Goal: Task Accomplishment & Management: Use online tool/utility

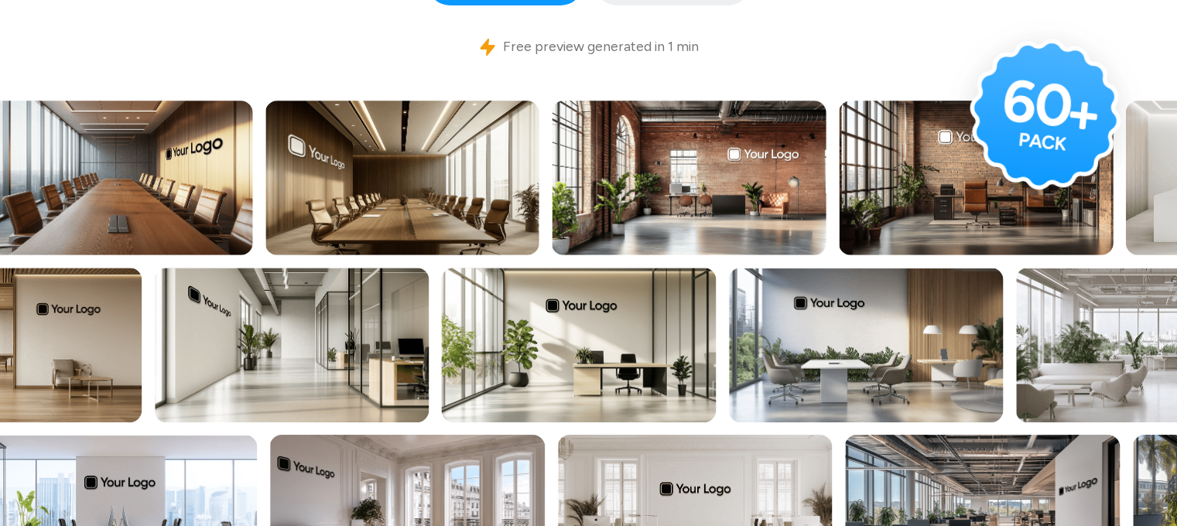
scroll to position [436, 3]
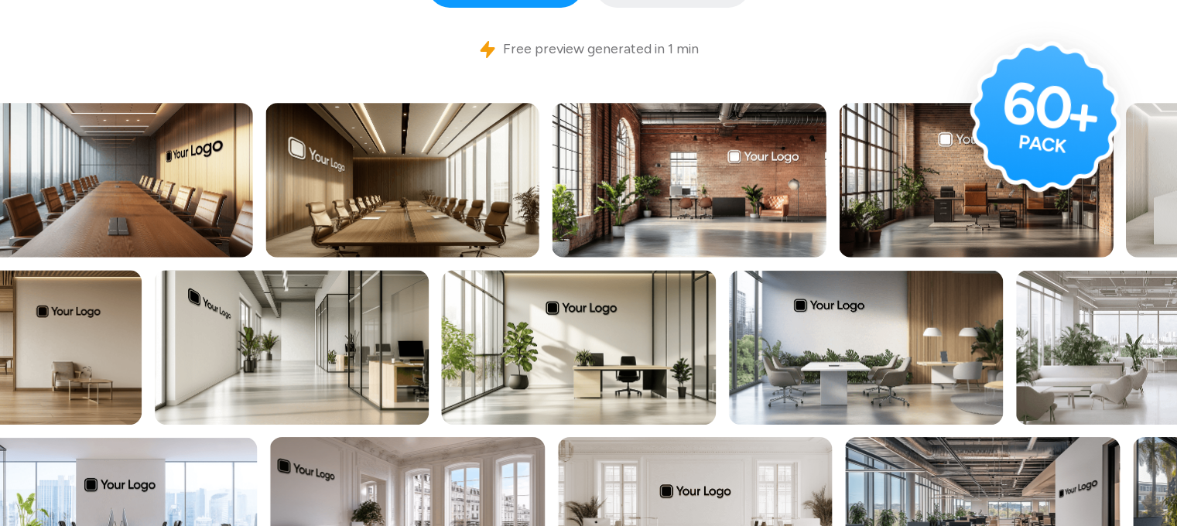
click at [71, 179] on img at bounding box center [115, 180] width 275 height 155
click at [128, 185] on img at bounding box center [115, 180] width 275 height 155
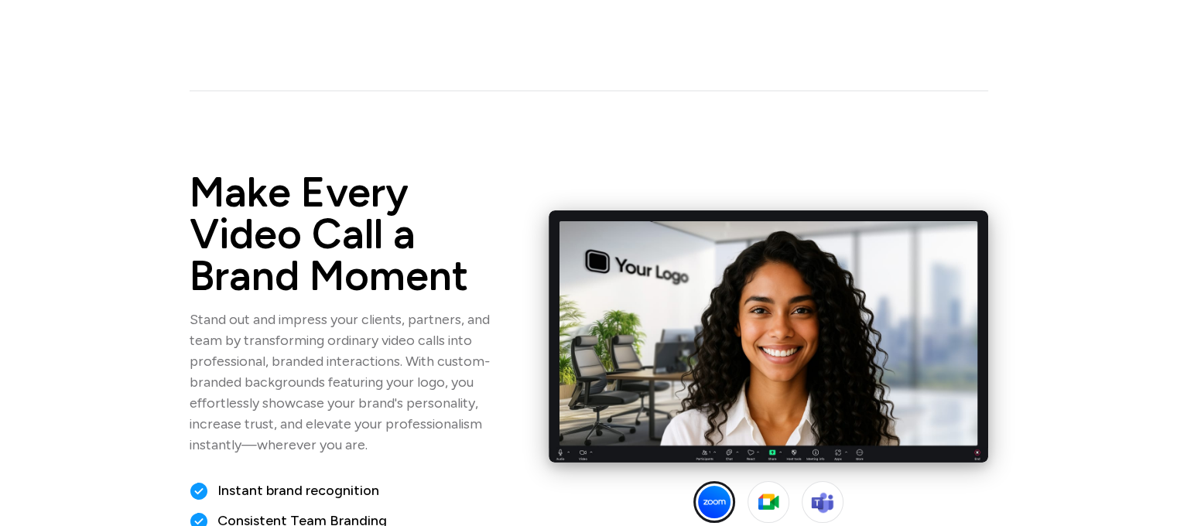
scroll to position [1210, 12]
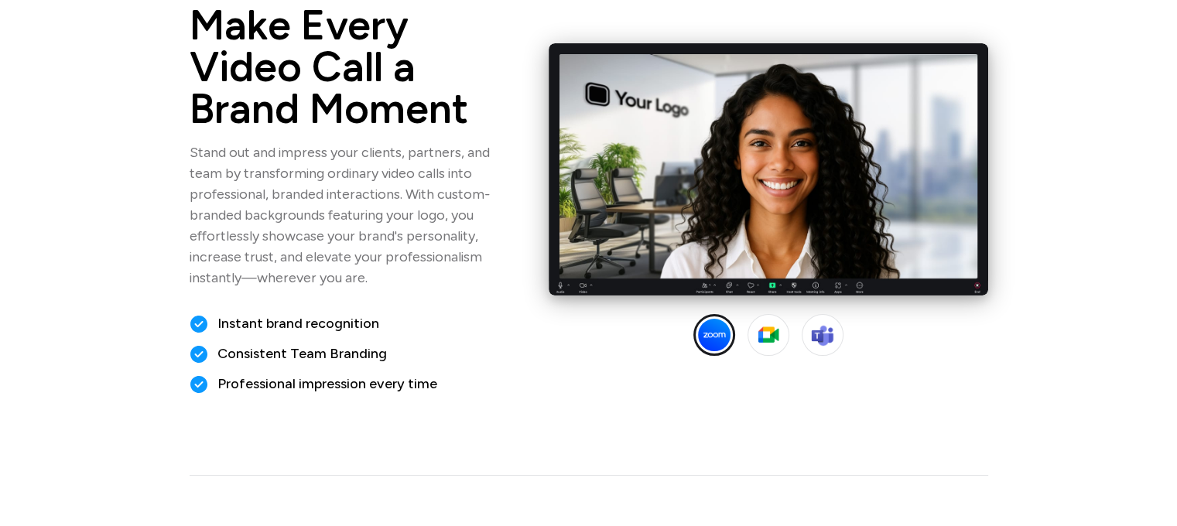
click at [610, 241] on img at bounding box center [767, 169] width 439 height 252
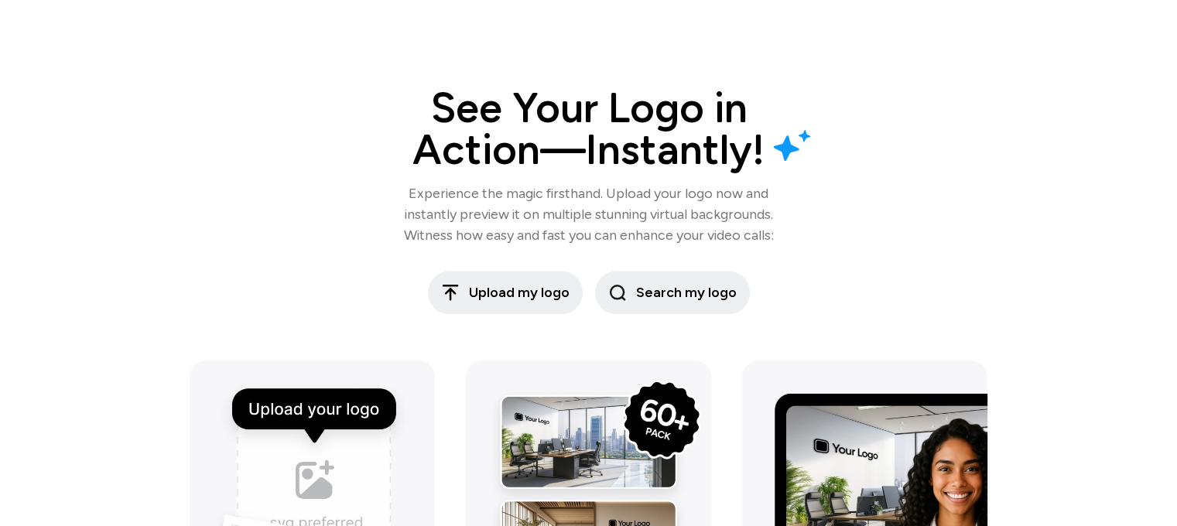
scroll to position [1705, 12]
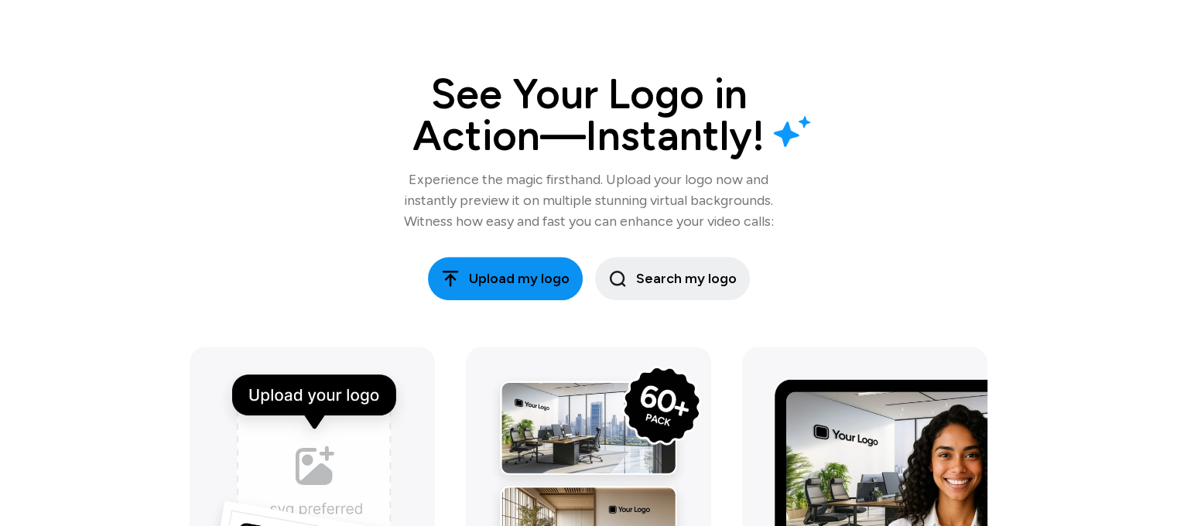
click at [531, 281] on span "Upload my logo" at bounding box center [505, 278] width 128 height 21
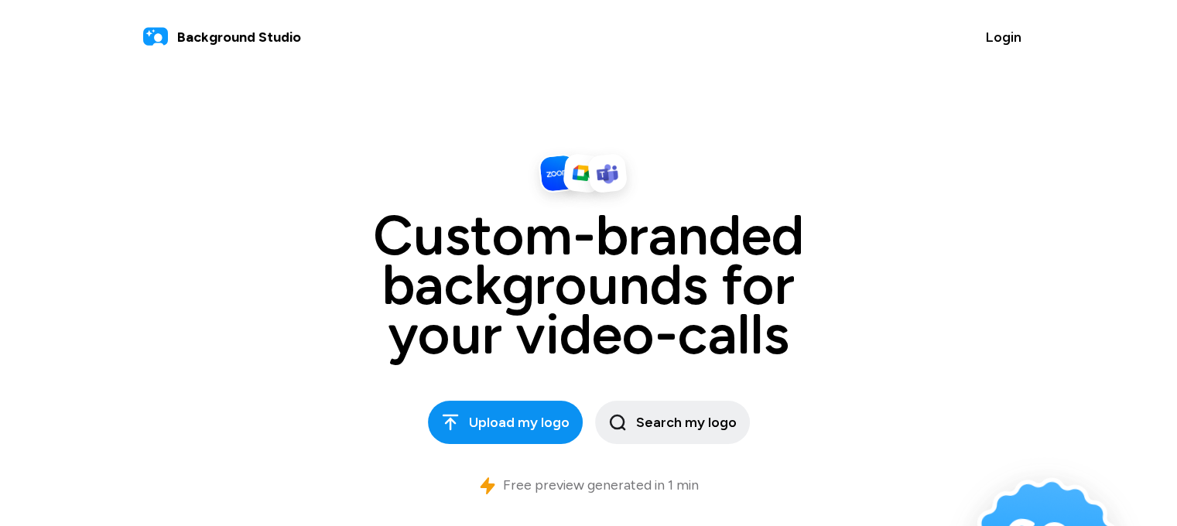
click at [488, 432] on span "Upload my logo" at bounding box center [505, 422] width 128 height 21
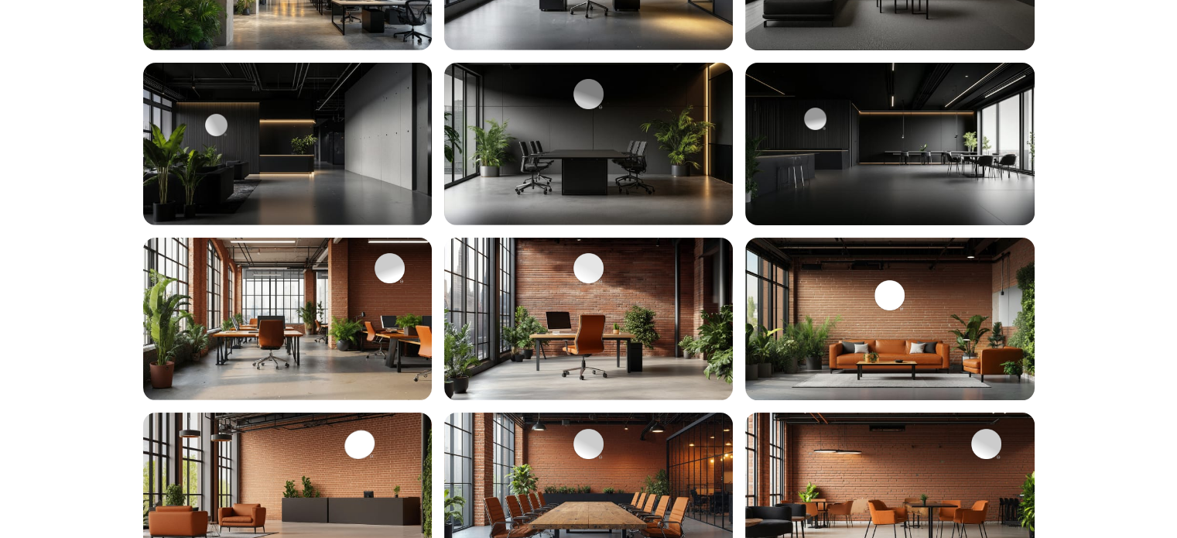
scroll to position [3112, 0]
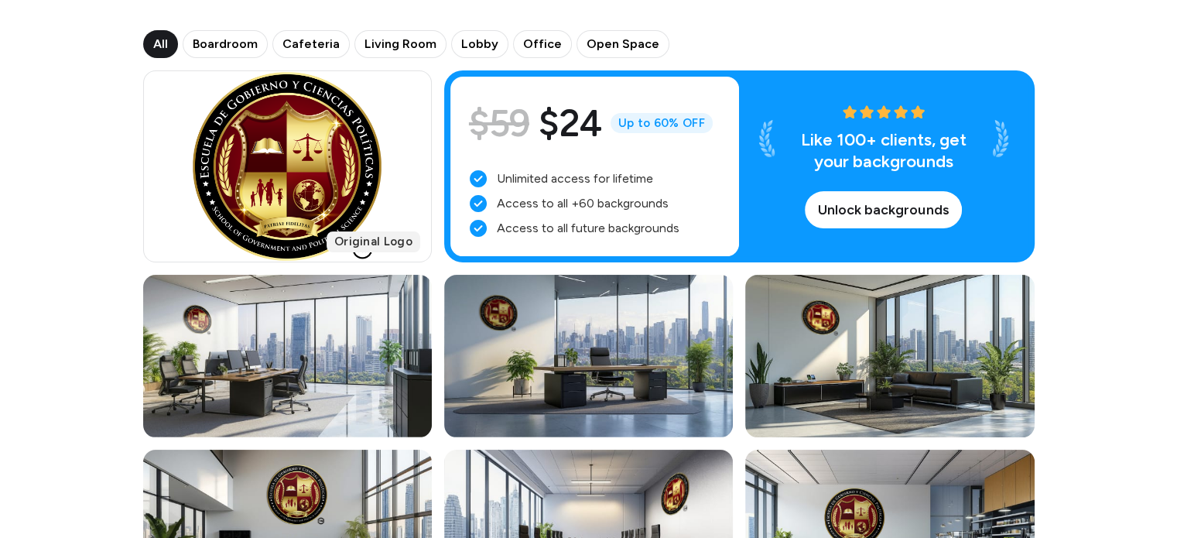
scroll to position [186, 0]
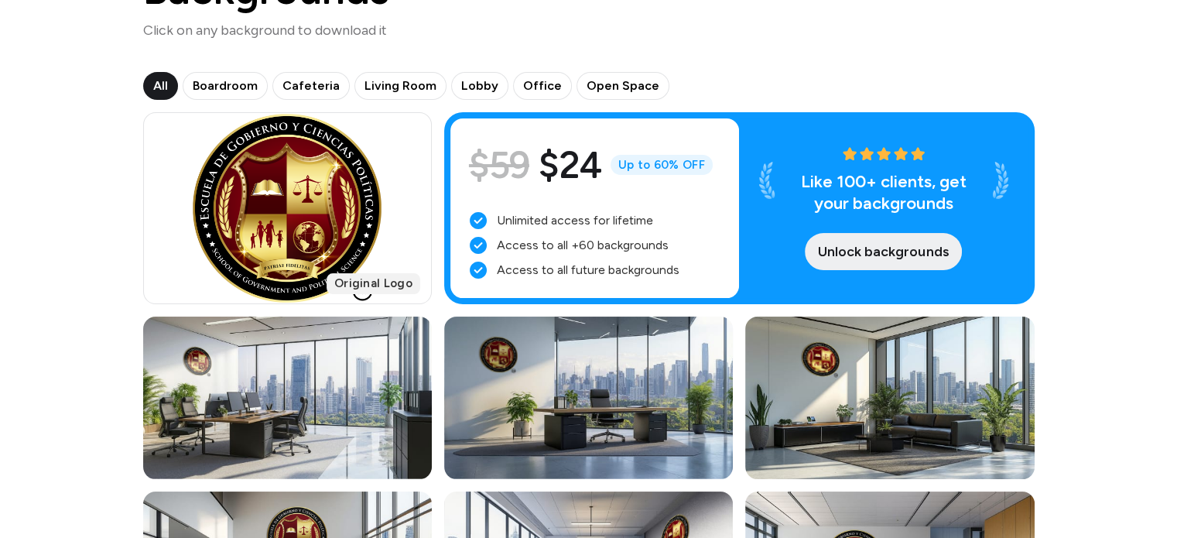
click at [858, 243] on span "Unlock backgrounds" at bounding box center [883, 251] width 131 height 21
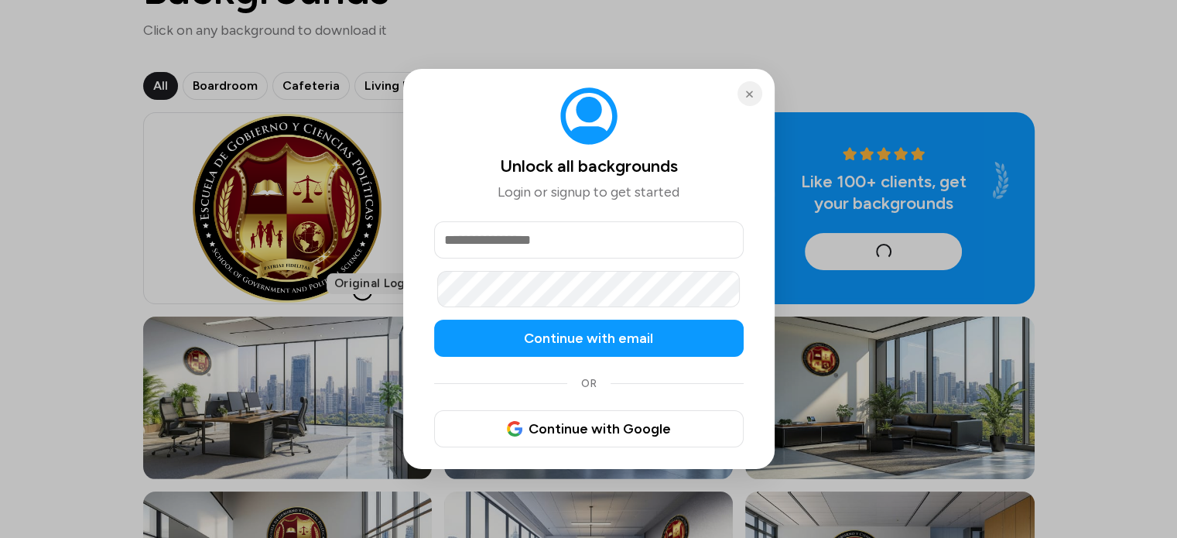
click at [582, 236] on input "email" at bounding box center [588, 239] width 309 height 37
type input "**********"
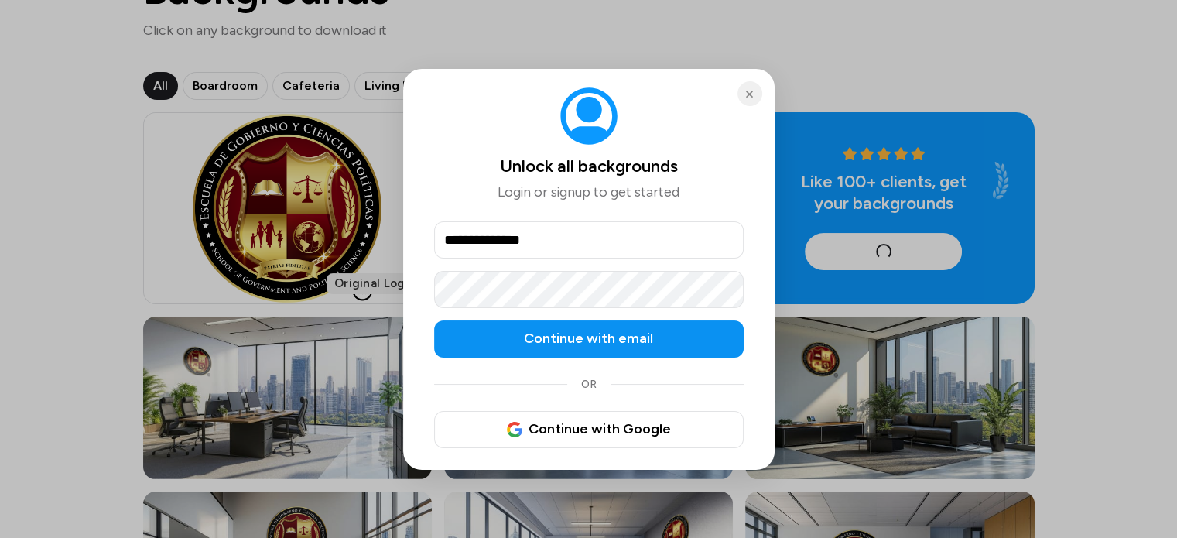
click at [613, 332] on span "Continue with email" at bounding box center [588, 338] width 129 height 21
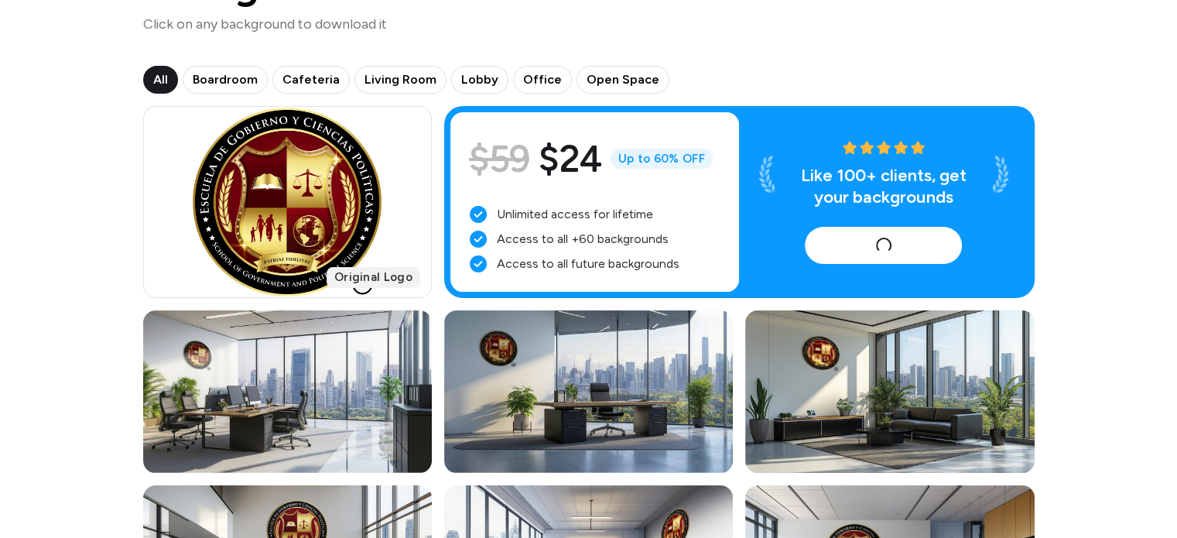
scroll to position [179, 0]
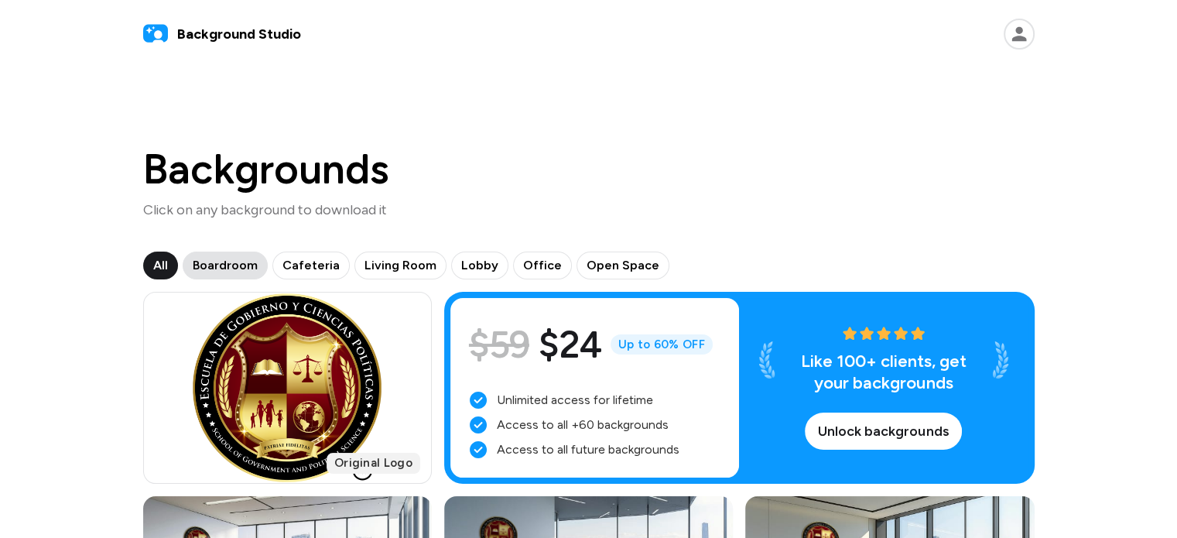
click at [232, 259] on span "Boardroom" at bounding box center [225, 265] width 65 height 19
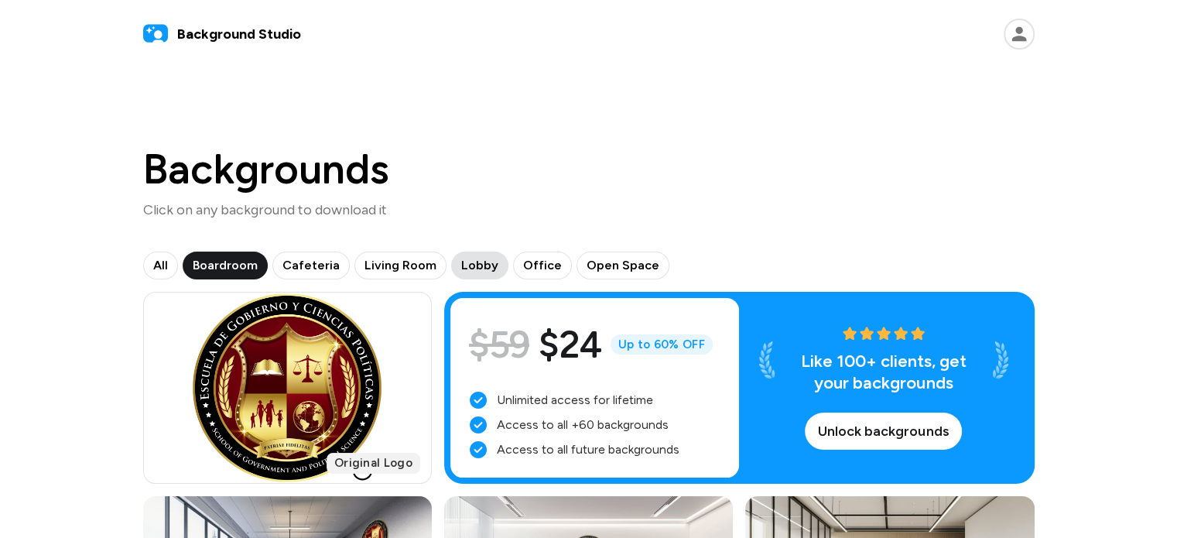
click at [463, 262] on span "Lobby" at bounding box center [479, 265] width 37 height 19
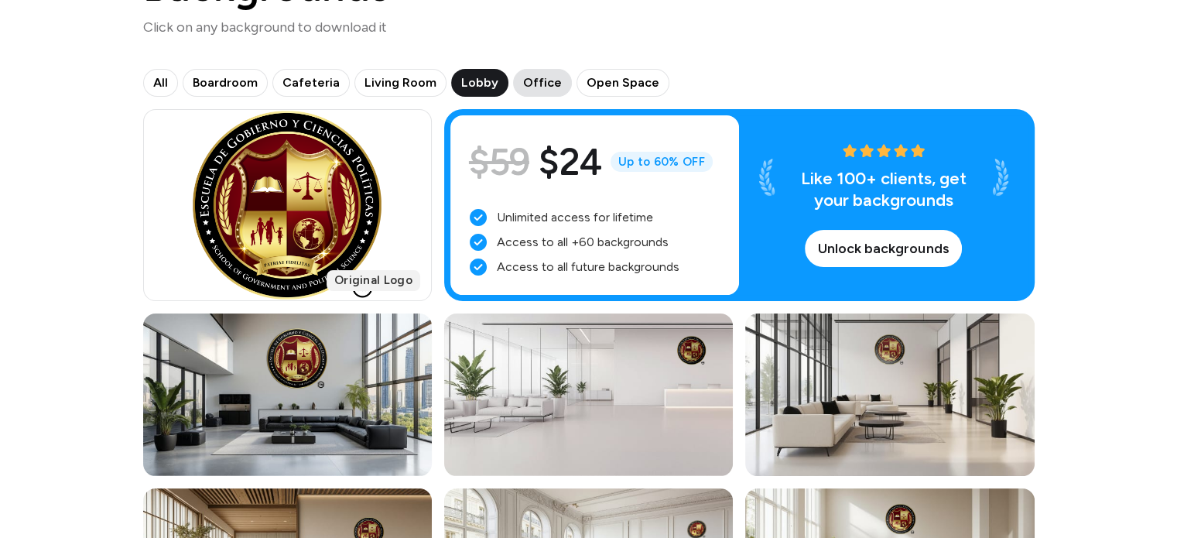
scroll to position [189, 0]
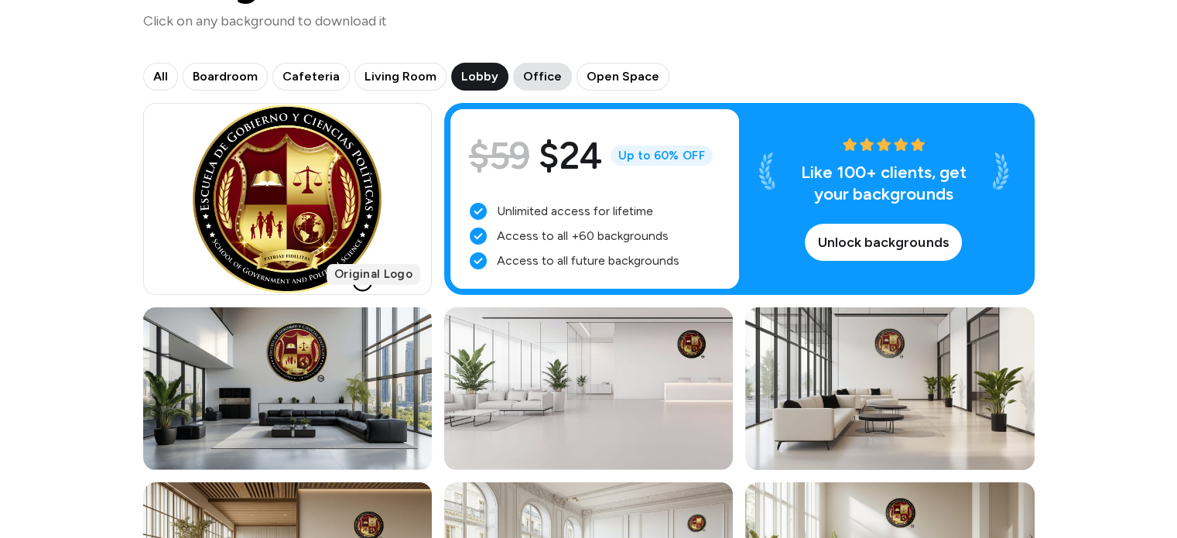
click at [528, 68] on span "Office" at bounding box center [542, 76] width 39 height 19
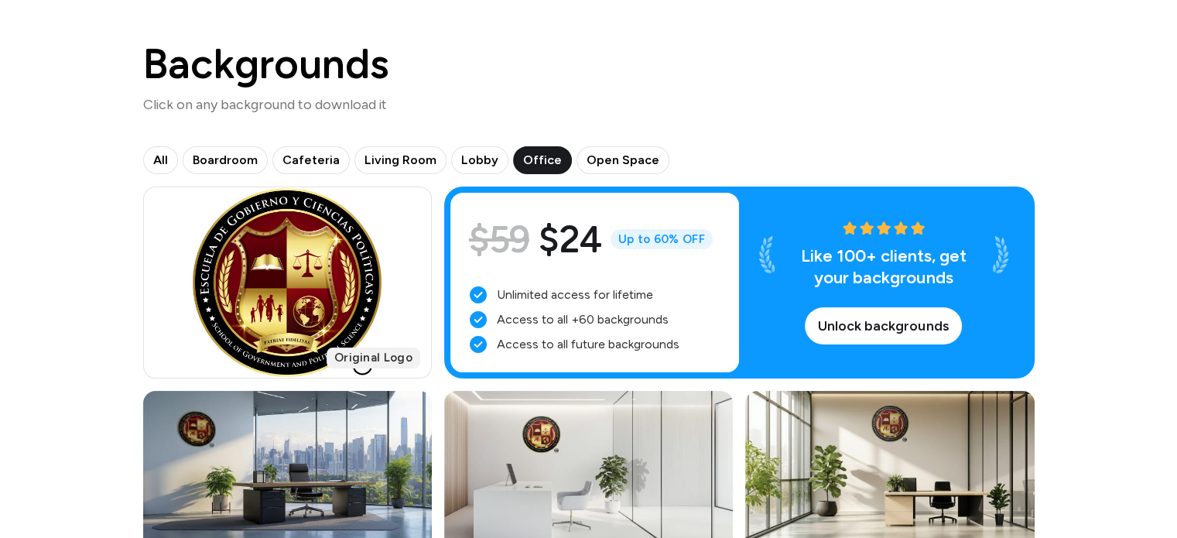
scroll to position [0, 0]
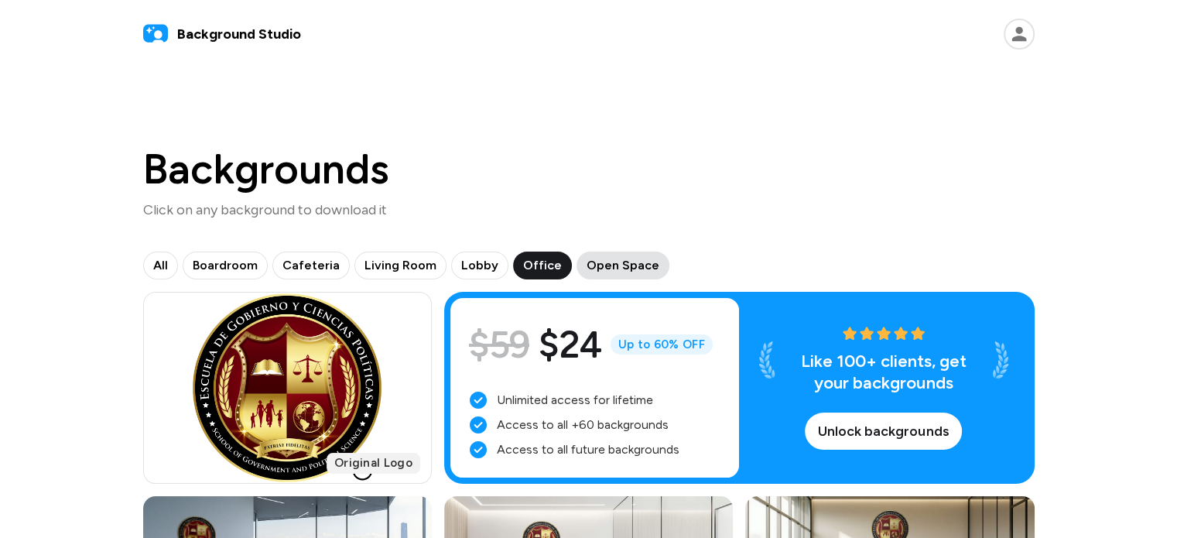
click at [616, 252] on button "Open Space" at bounding box center [622, 265] width 93 height 28
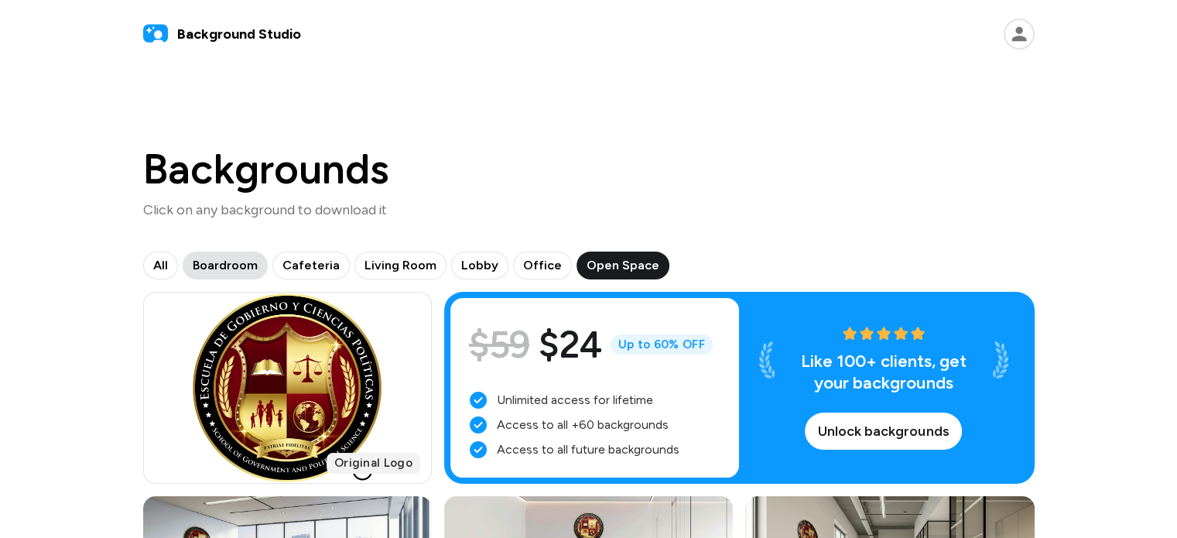
click at [227, 268] on span "Boardroom" at bounding box center [225, 265] width 65 height 19
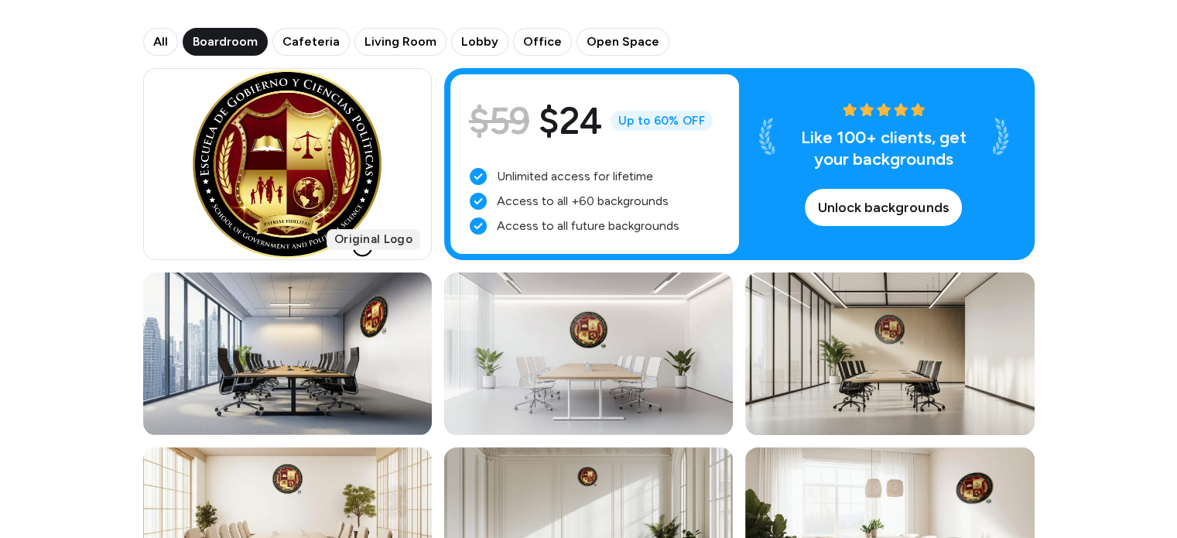
scroll to position [230, 0]
